Goal: Task Accomplishment & Management: Manage account settings

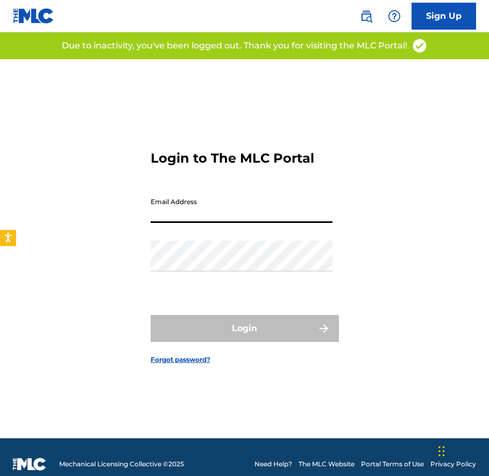
type input "[EMAIL_ADDRESS][DOMAIN_NAME]"
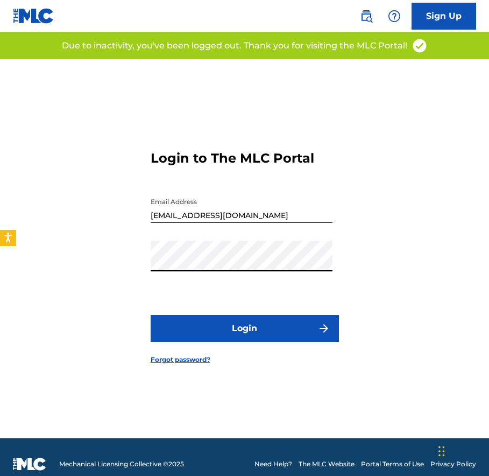
click at [304, 336] on button "Login" at bounding box center [245, 328] width 188 height 27
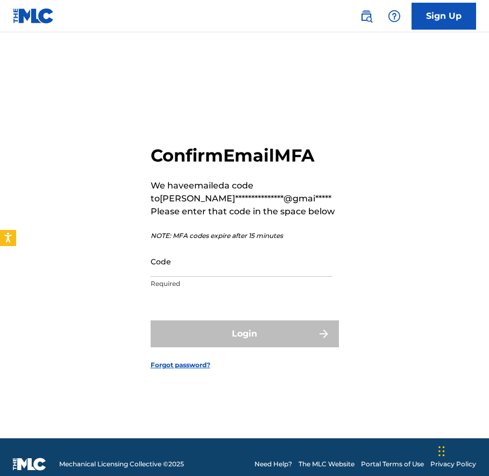
click at [228, 271] on input "Code" at bounding box center [242, 261] width 182 height 31
paste input "862378"
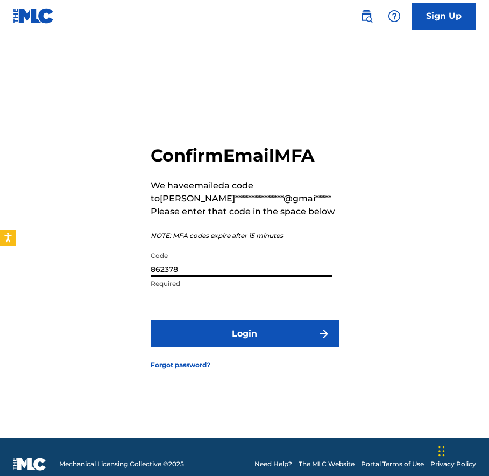
type input "862378"
click at [246, 342] on button "Login" at bounding box center [245, 333] width 188 height 27
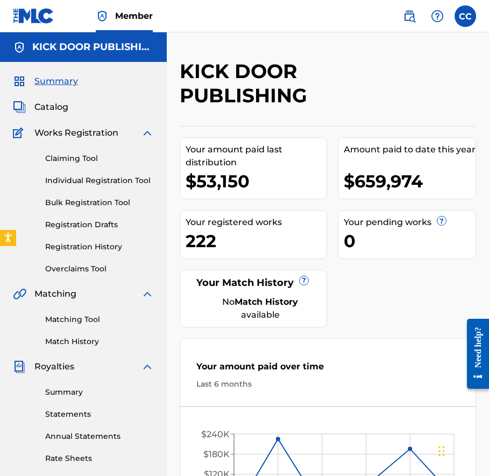
scroll to position [2, 0]
